Goal: Navigation & Orientation: Find specific page/section

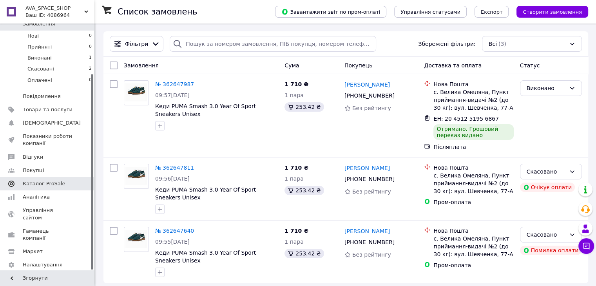
scroll to position [6, 0]
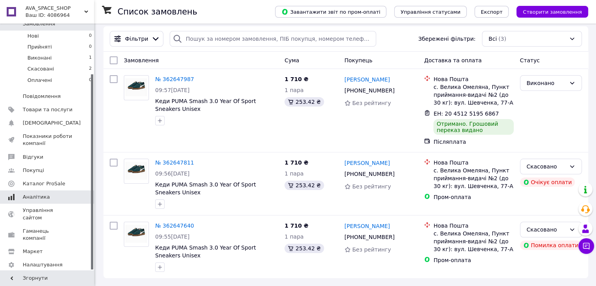
click at [32, 195] on link "Аналітика" at bounding box center [48, 196] width 96 height 13
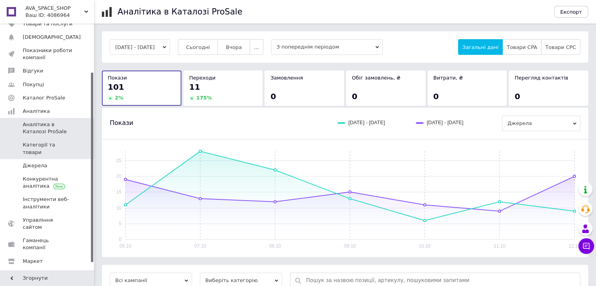
click at [64, 149] on link "Категорії та товари" at bounding box center [48, 148] width 96 height 20
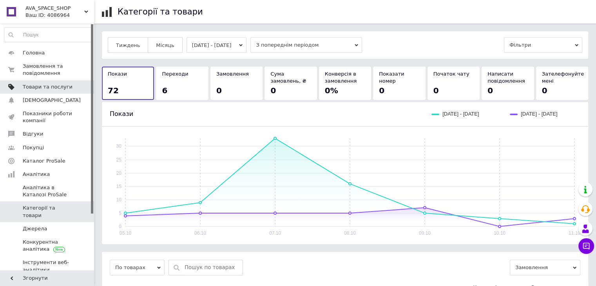
click at [45, 83] on link "Товари та послуги" at bounding box center [48, 86] width 96 height 13
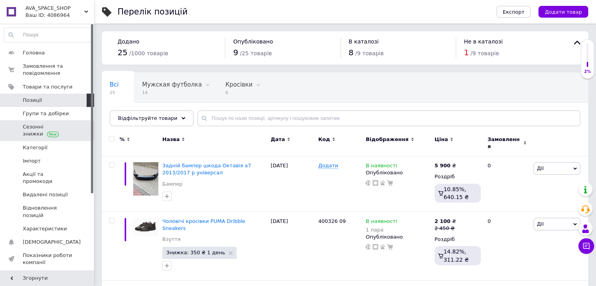
click at [39, 131] on span "Сезонні знижки" at bounding box center [48, 130] width 50 height 14
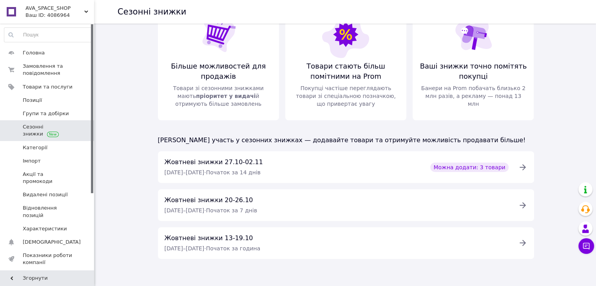
scroll to position [29, 0]
click at [525, 165] on icon at bounding box center [522, 166] width 9 height 9
